Goal: Information Seeking & Learning: Find specific fact

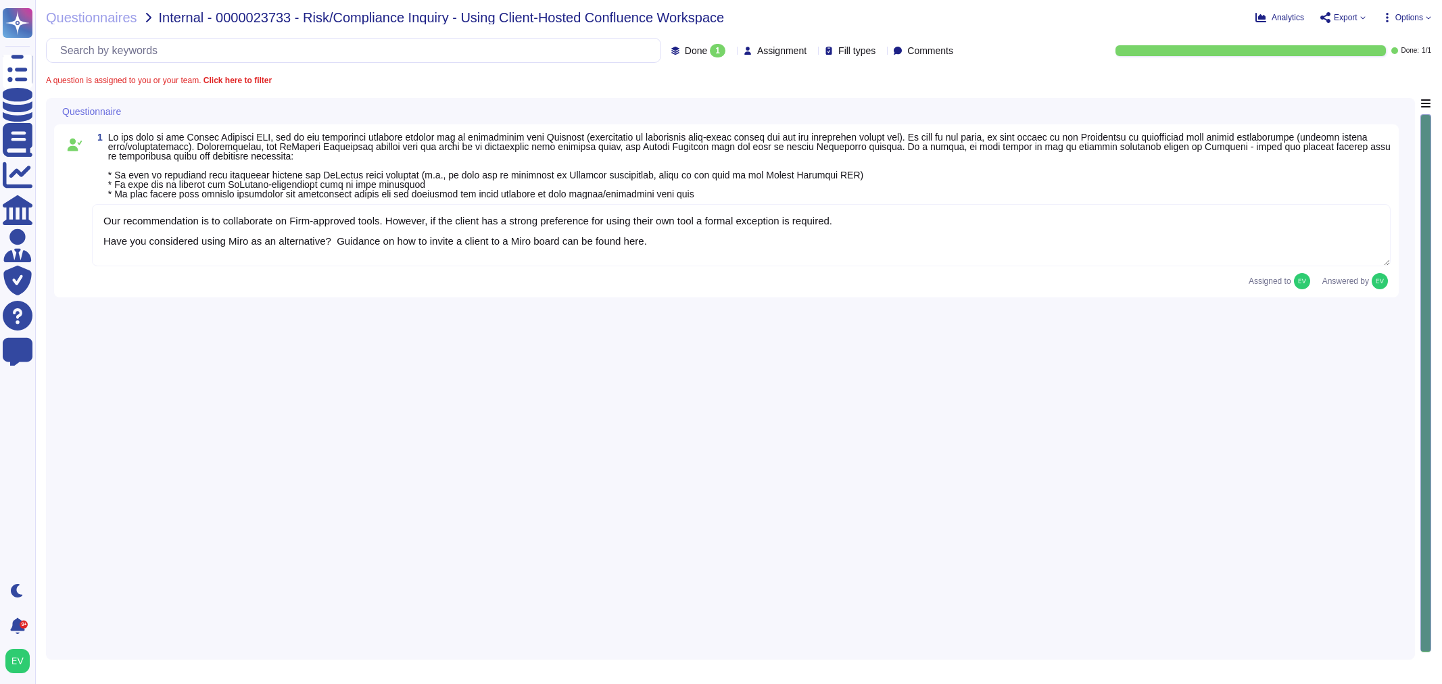
type textarea "Our recommendation is to collaborate on Firm-approved tools. However, if the cl…"
click at [83, 16] on span "Questionnaires" at bounding box center [91, 18] width 91 height 14
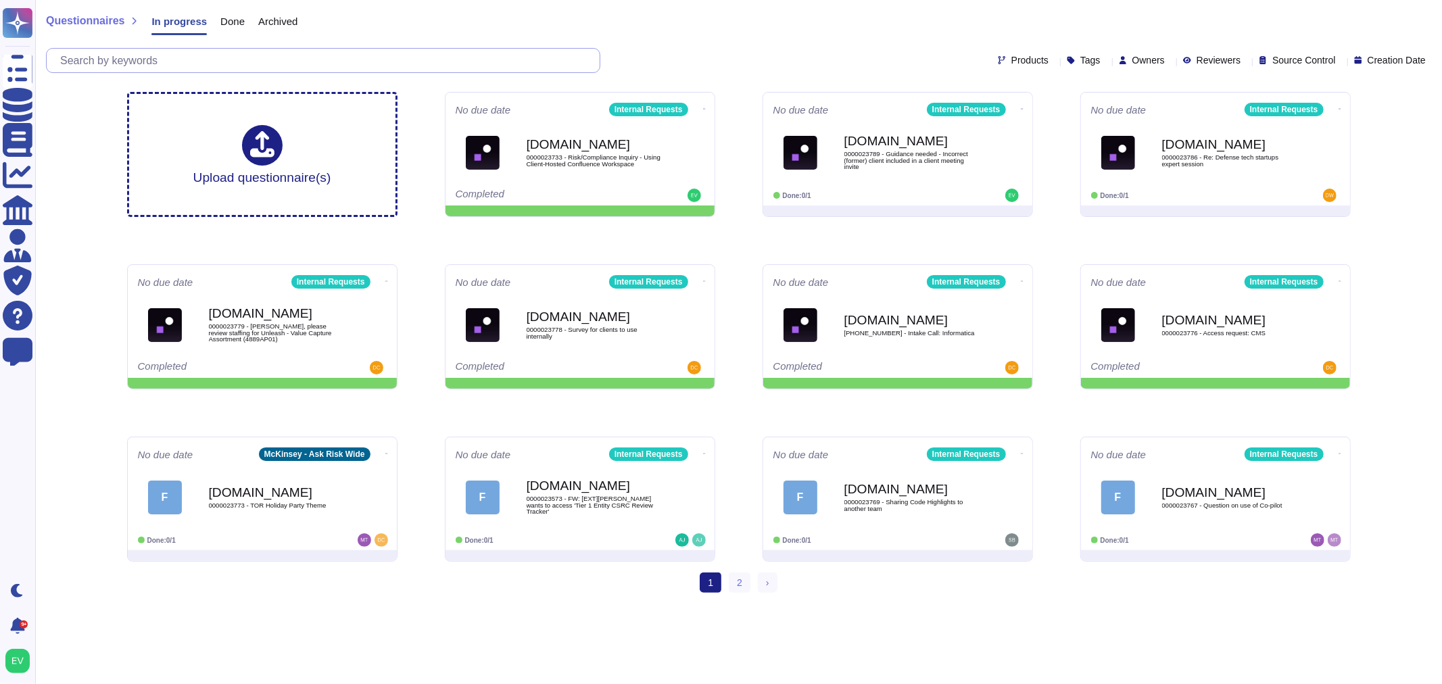
click at [203, 58] on input "text" at bounding box center [326, 61] width 546 height 24
type input "e"
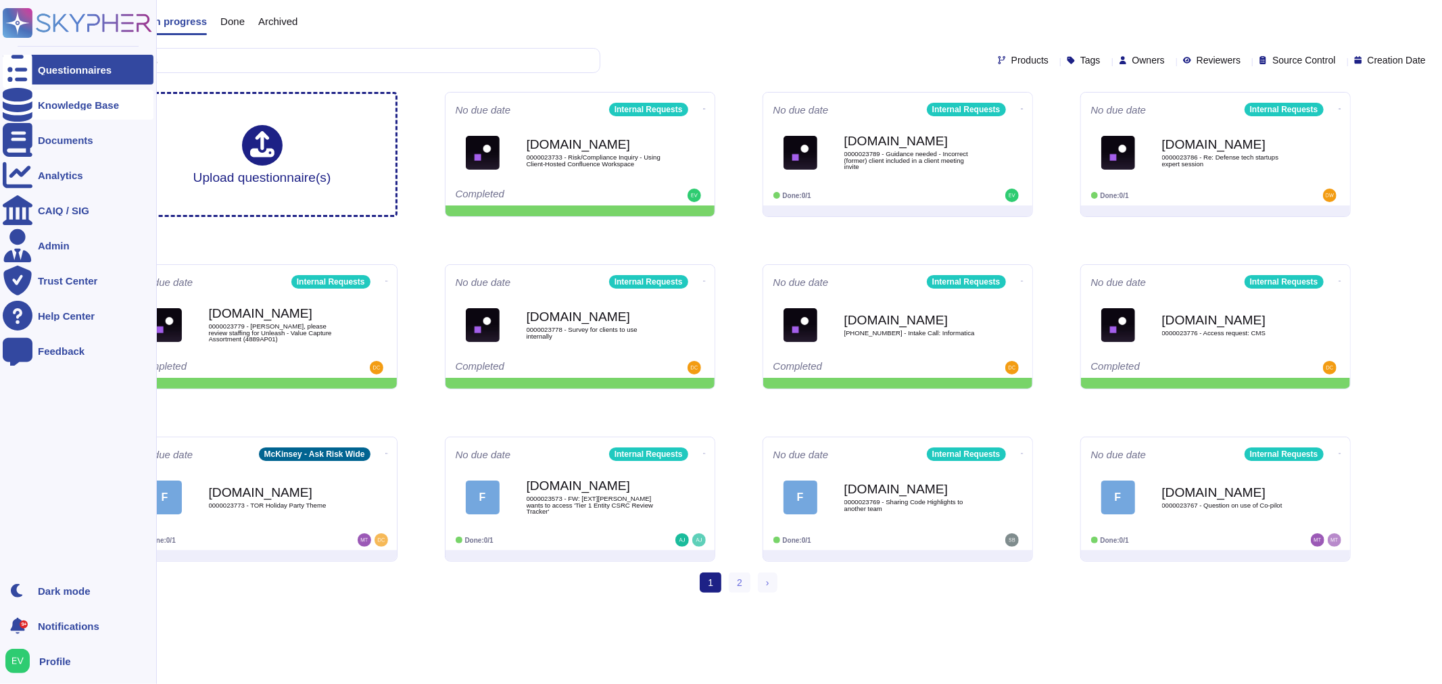
click at [51, 101] on div "Knowledge Base" at bounding box center [78, 105] width 81 height 10
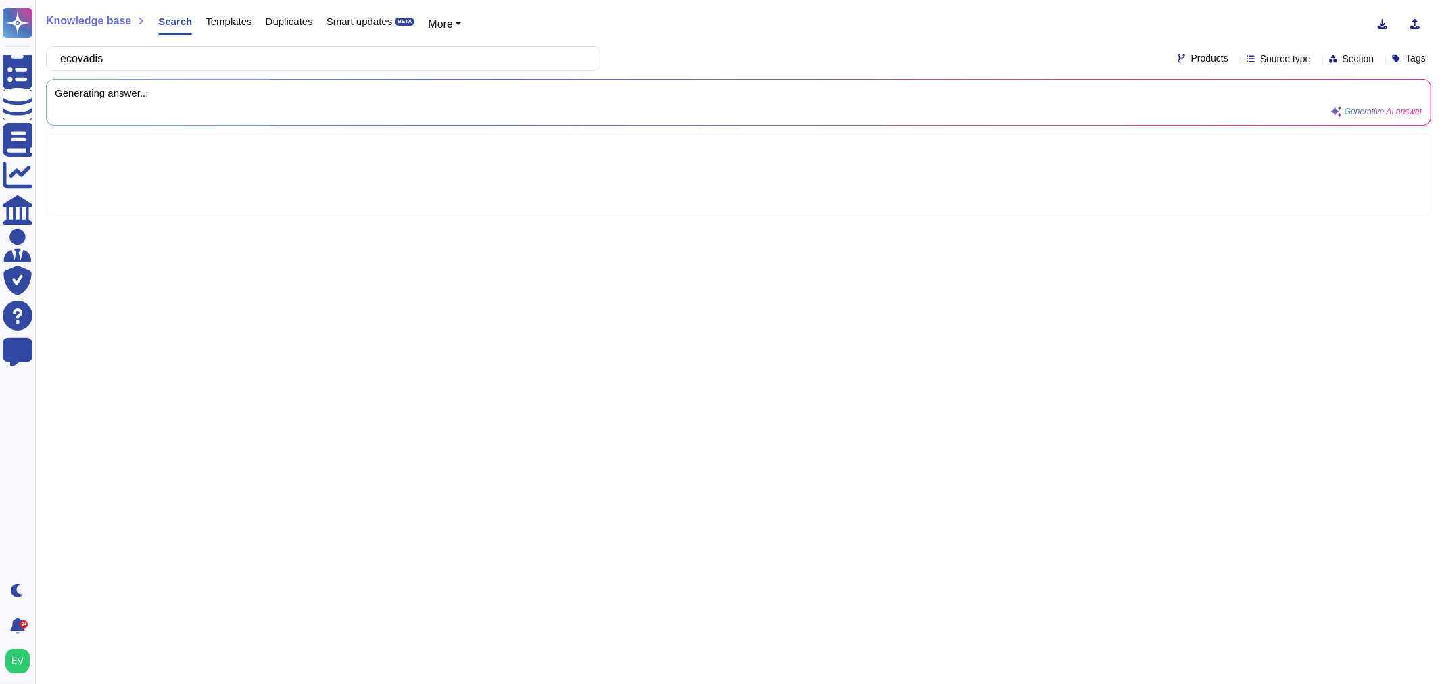
type input "ecovadis"
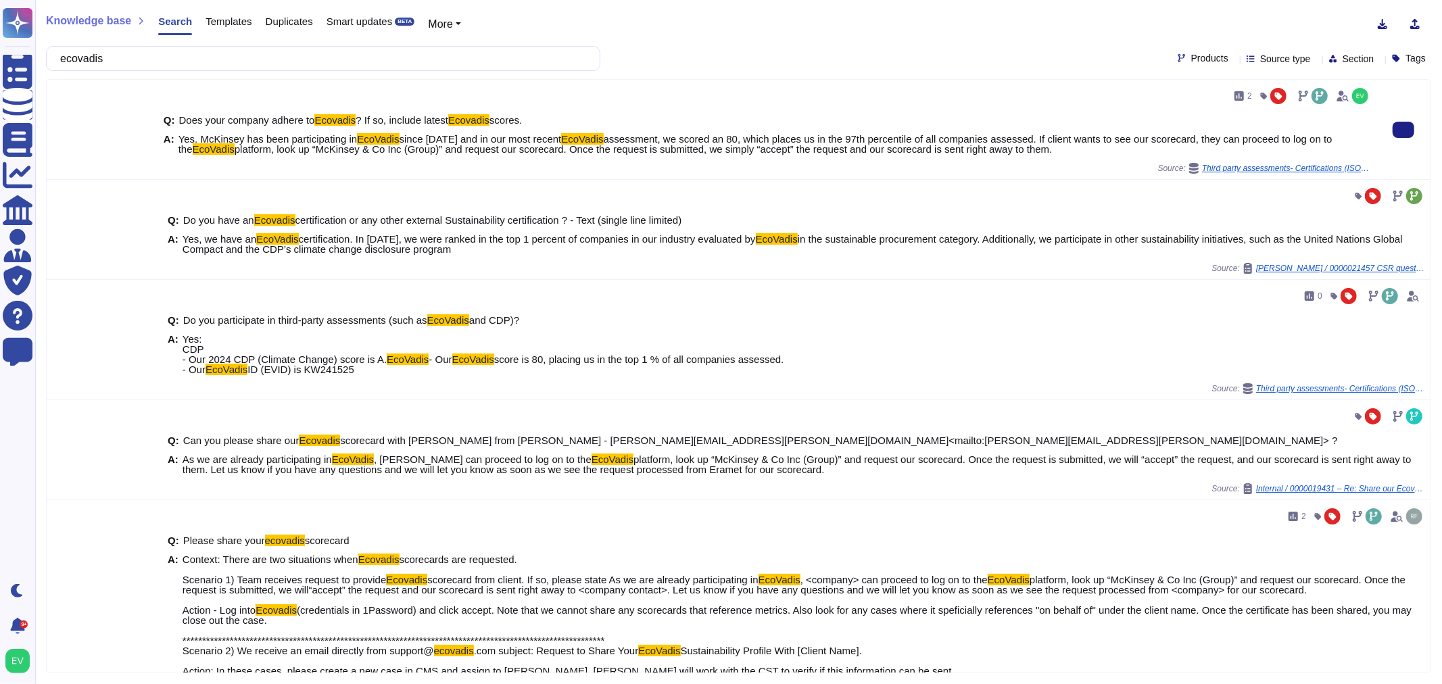
drag, startPoint x: 1179, startPoint y: 139, endPoint x: 1119, endPoint y: 150, distance: 60.6
click at [1119, 150] on span "Yes. McKinsey has been participating in EcoVadis since [DATE] and in our most r…" at bounding box center [775, 144] width 1193 height 20
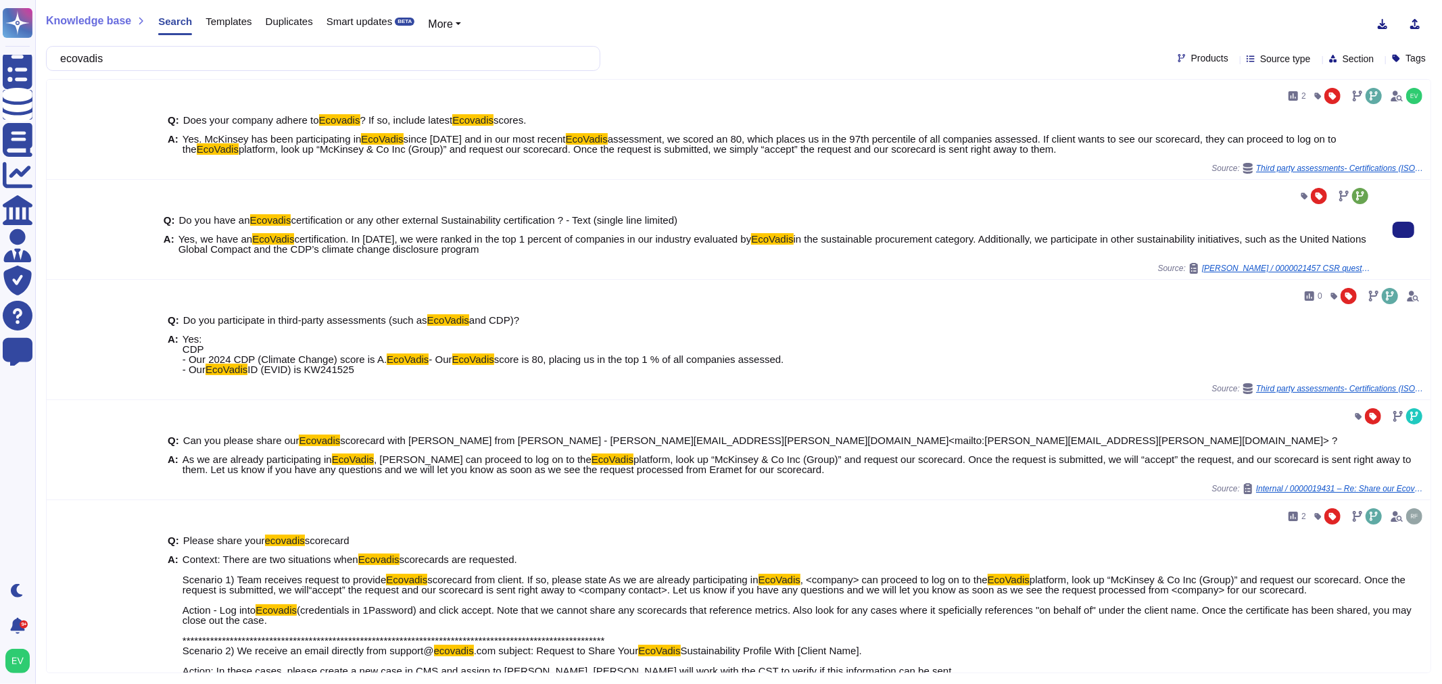
copy span "hey can proceed to log on to the EcoVadis platform, look up “McKinsey & Co Inc …"
